Goal: Find specific page/section: Find specific page/section

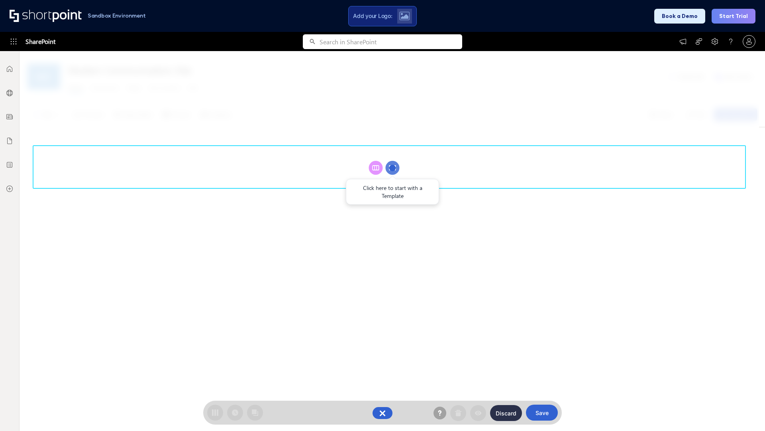
click at [393, 167] on circle at bounding box center [393, 168] width 14 height 14
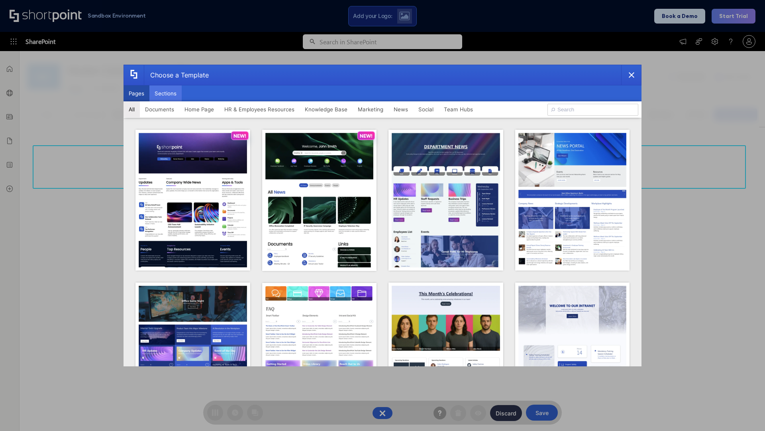
click at [165, 93] on button "Sections" at bounding box center [166, 93] width 32 height 16
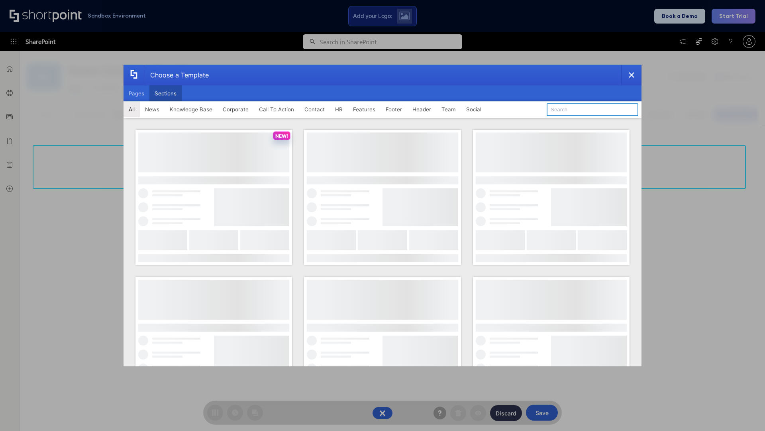
type input "Knowledge Base 2"
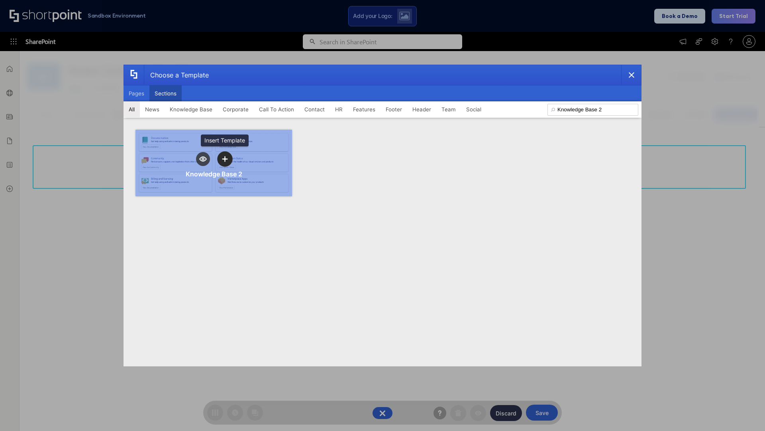
click at [225, 159] on icon "template selector" at bounding box center [225, 159] width 6 height 6
